Goal: Transaction & Acquisition: Purchase product/service

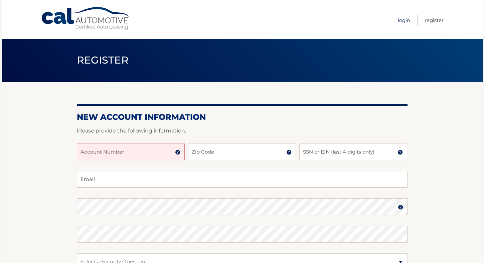
click at [398, 17] on link "Login" at bounding box center [404, 20] width 12 height 11
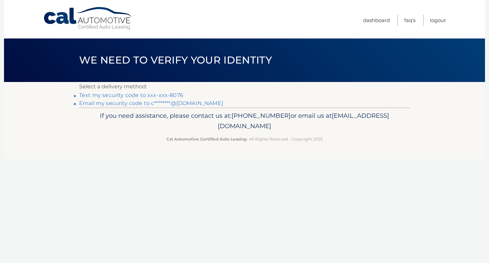
click at [150, 98] on link "Text my security code to xxx-xxx-8076" at bounding box center [131, 95] width 104 height 6
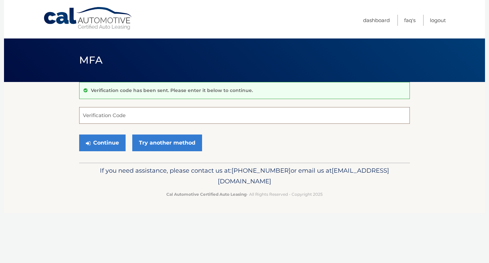
click at [139, 109] on input "Verification Code" at bounding box center [244, 115] width 331 height 17
type input "004087"
click at [110, 140] on button "Continue" at bounding box center [102, 142] width 46 height 17
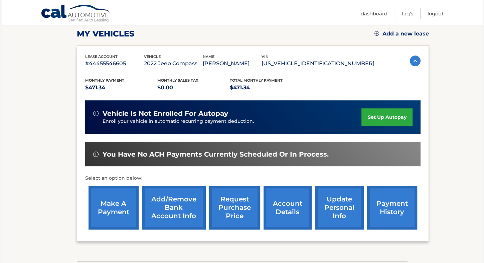
scroll to position [98, 0]
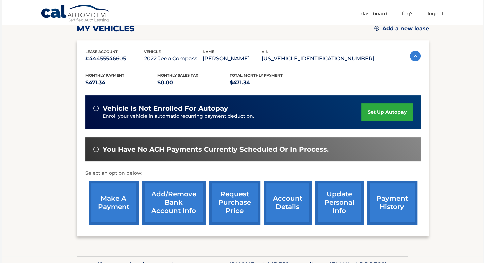
click at [114, 204] on link "make a payment" at bounding box center [114, 202] width 50 height 44
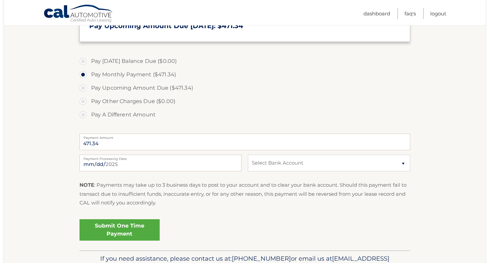
scroll to position [178, 0]
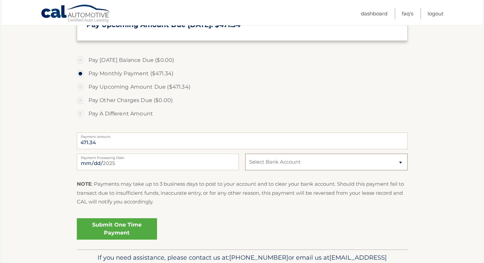
click at [350, 165] on select "Select Bank Account Checking USAA FEDERAL SAVINGS BANK *****4728 Checking USAA …" at bounding box center [326, 161] width 162 height 17
select select "M2Q2MWJhMGEtNWJkZi00YTQ5LWI3ZjEtOTRjM2RiN2IzY2U1"
click at [245, 153] on select "Select Bank Account Checking USAA FEDERAL SAVINGS BANK *****4728 Checking USAA …" at bounding box center [326, 161] width 162 height 17
click at [127, 227] on link "Submit One Time Payment" at bounding box center [117, 228] width 80 height 21
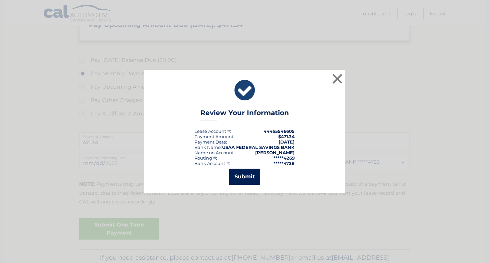
click at [252, 174] on button "Submit" at bounding box center [244, 176] width 31 height 16
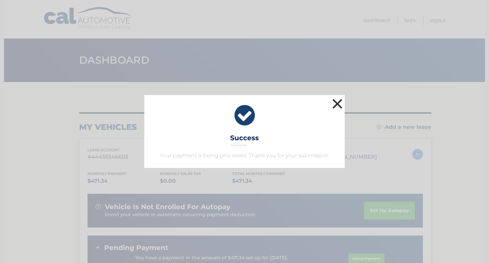
click at [341, 101] on button "×" at bounding box center [337, 103] width 13 height 13
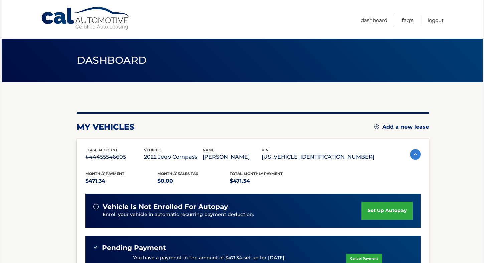
click at [458, 109] on section "my vehicles Add a new lease lease account #44455546605 vehicle 2022 Jeep Compas…" at bounding box center [242, 224] width 481 height 285
